Goal: Check status: Check status

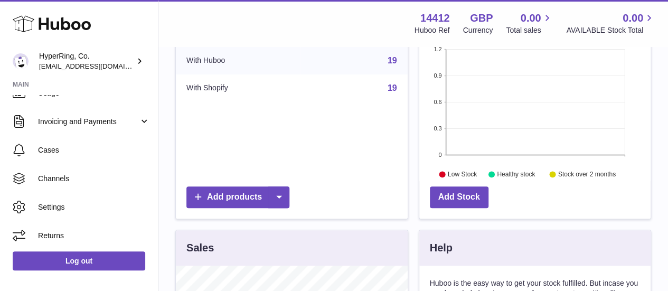
scroll to position [159, 0]
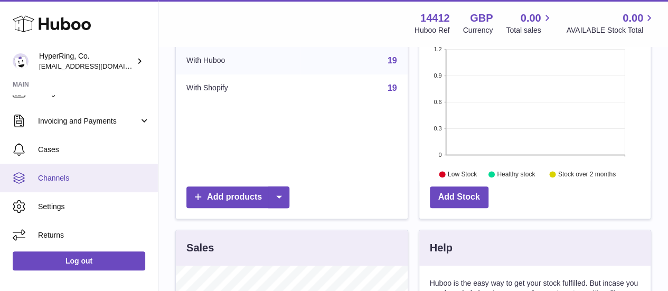
click at [88, 180] on span "Channels" at bounding box center [94, 178] width 112 height 10
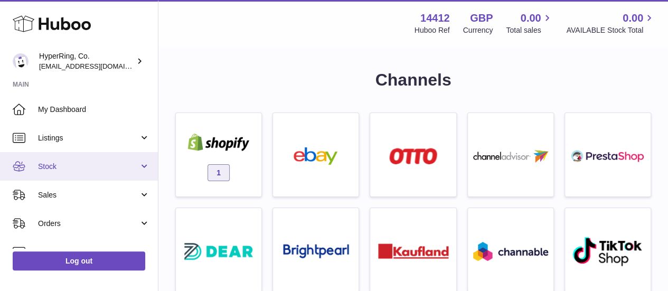
click at [98, 156] on link "Stock" at bounding box center [79, 166] width 158 height 29
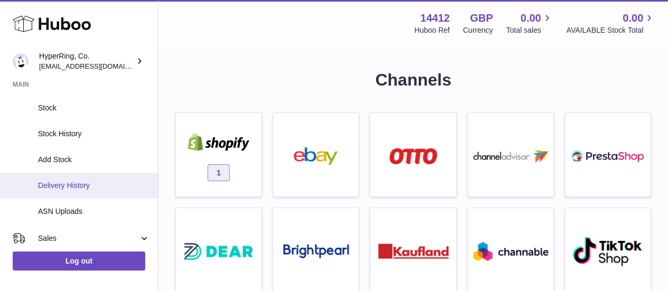
click at [86, 179] on link "Delivery History" at bounding box center [79, 186] width 158 height 26
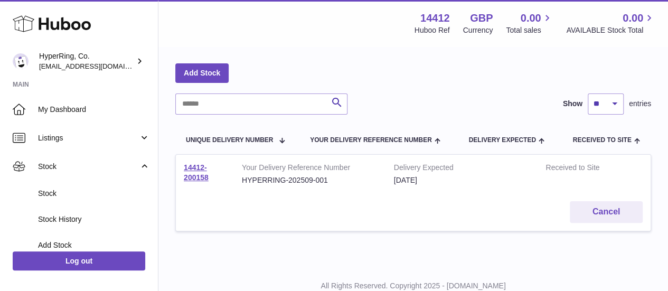
scroll to position [39, 0]
click at [200, 172] on link "14412-200158" at bounding box center [196, 172] width 25 height 18
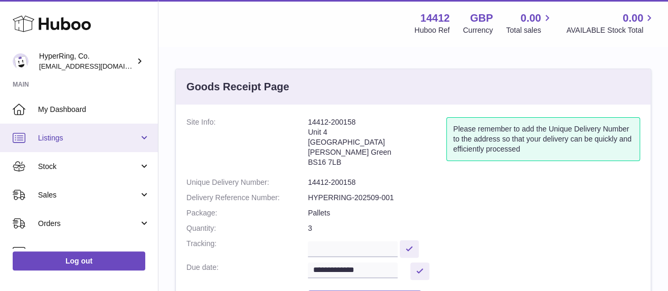
click at [58, 145] on link "Listings" at bounding box center [79, 138] width 158 height 29
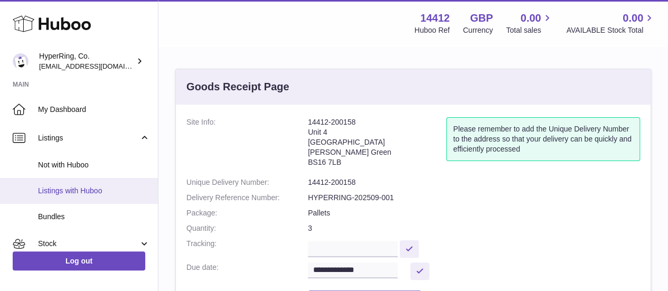
click at [75, 181] on link "Listings with Huboo" at bounding box center [79, 191] width 158 height 26
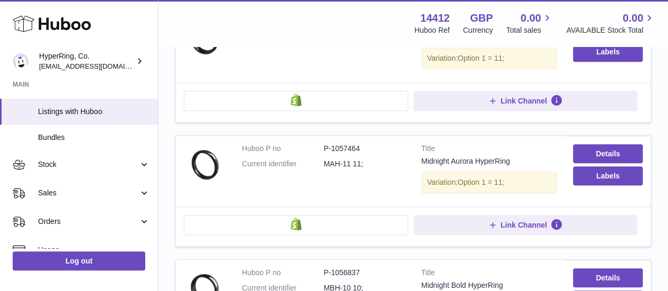
scroll to position [80, 0]
drag, startPoint x: 443, startPoint y: 15, endPoint x: 411, endPoint y: 12, distance: 32.3
click at [411, 12] on div "14412 Huboo Ref GBP Currency 0.00 Total sales 0.00 AVAILABLE Stock Total" at bounding box center [528, 23] width 254 height 24
copy strong "14412"
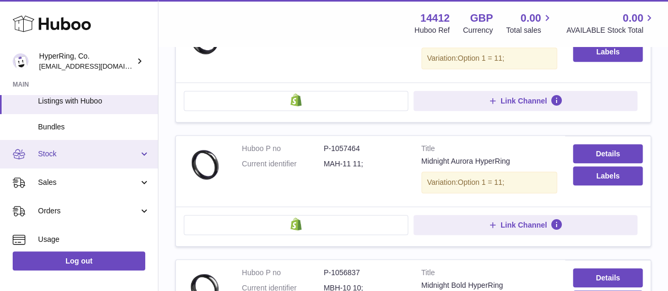
click at [77, 159] on link "Stock" at bounding box center [79, 154] width 158 height 29
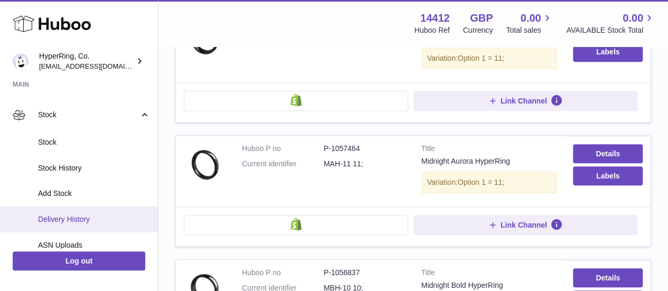
click at [93, 217] on span "Delivery History" at bounding box center [94, 219] width 112 height 10
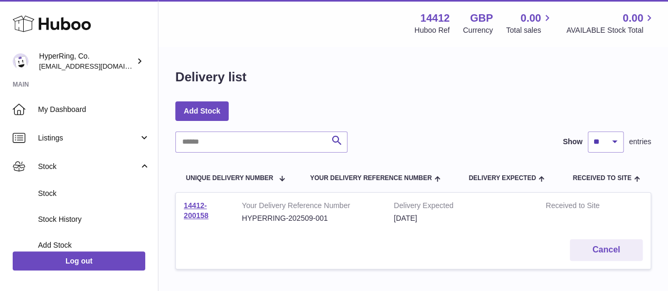
scroll to position [46, 0]
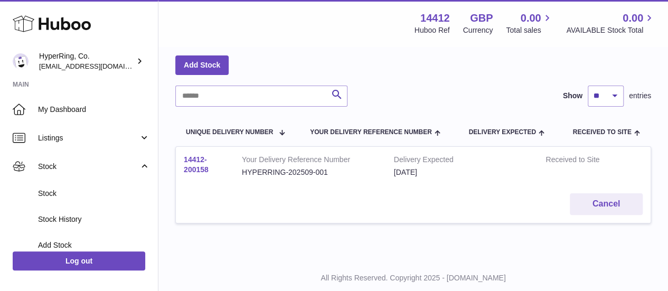
click at [201, 158] on link "14412-200158" at bounding box center [196, 164] width 25 height 18
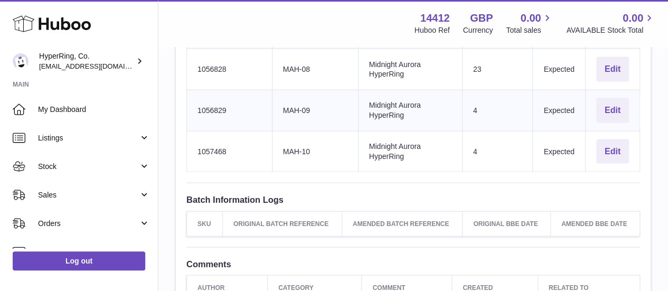
scroll to position [1011, 0]
